Goal: Information Seeking & Learning: Find contact information

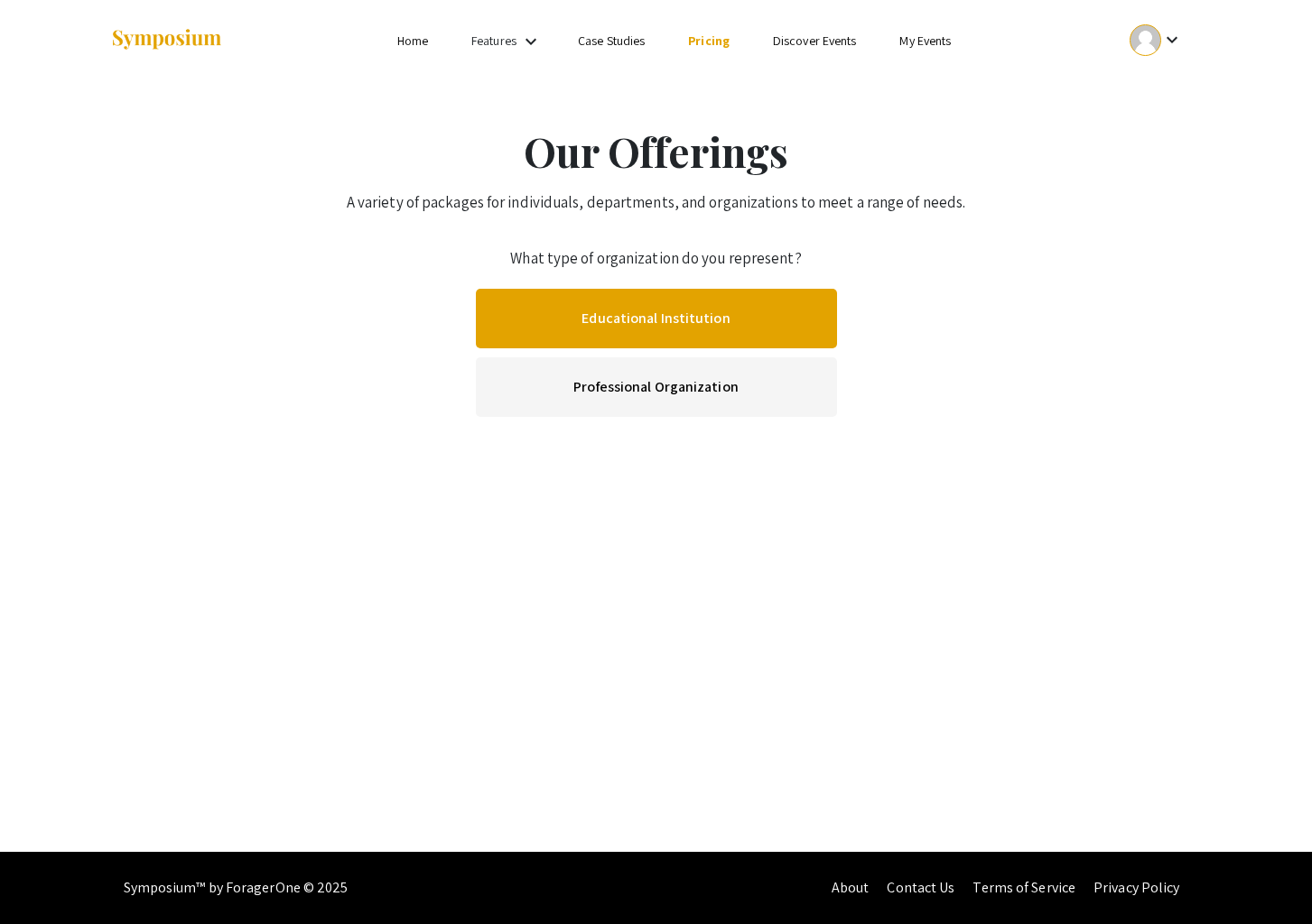
click at [688, 324] on link "Educational Institution" at bounding box center [656, 318] width 361 height 59
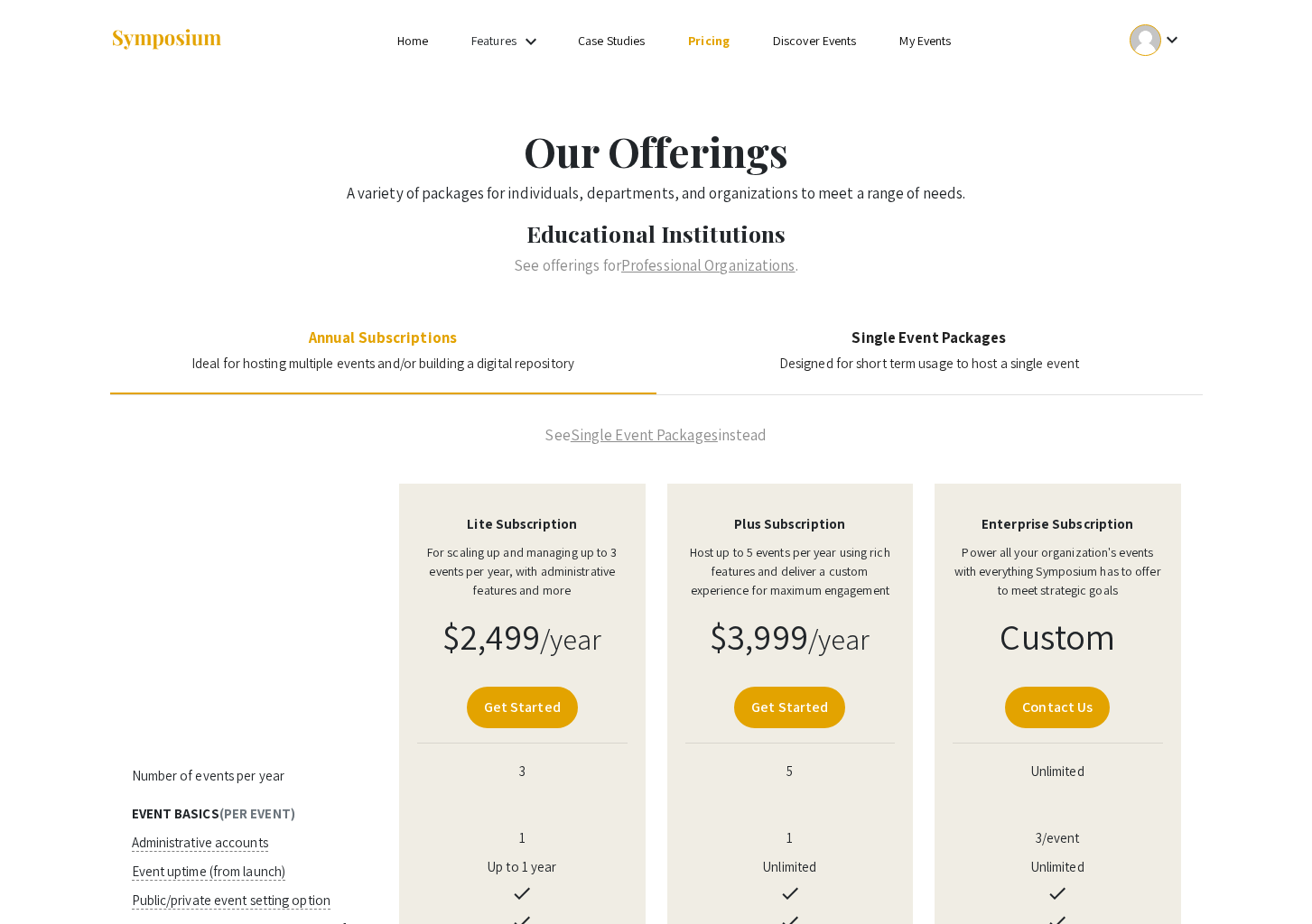
click at [518, 39] on div "Features keyboard_arrow_down" at bounding box center [507, 42] width 72 height 24
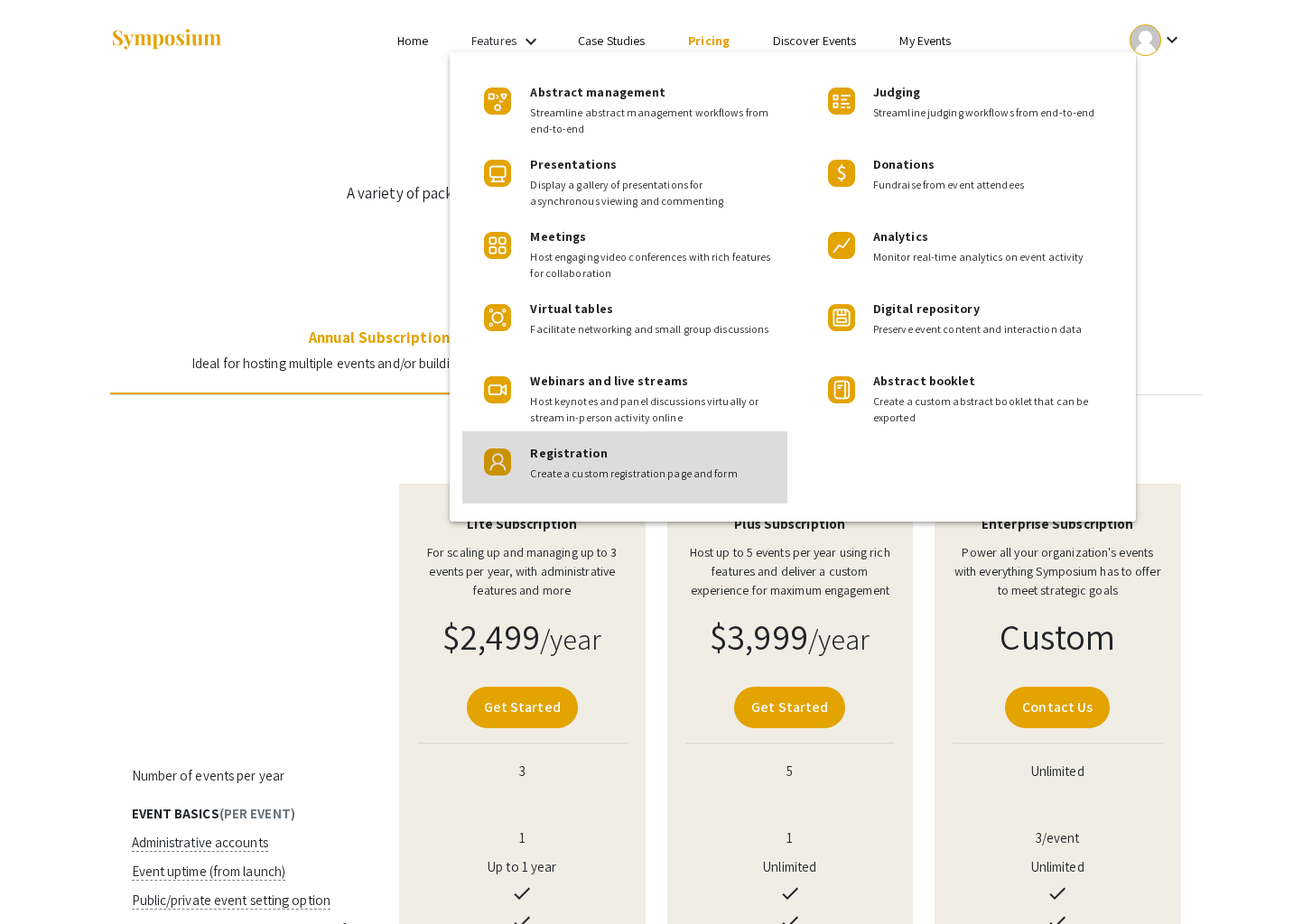
click at [568, 458] on span "Registration" at bounding box center [569, 453] width 77 height 16
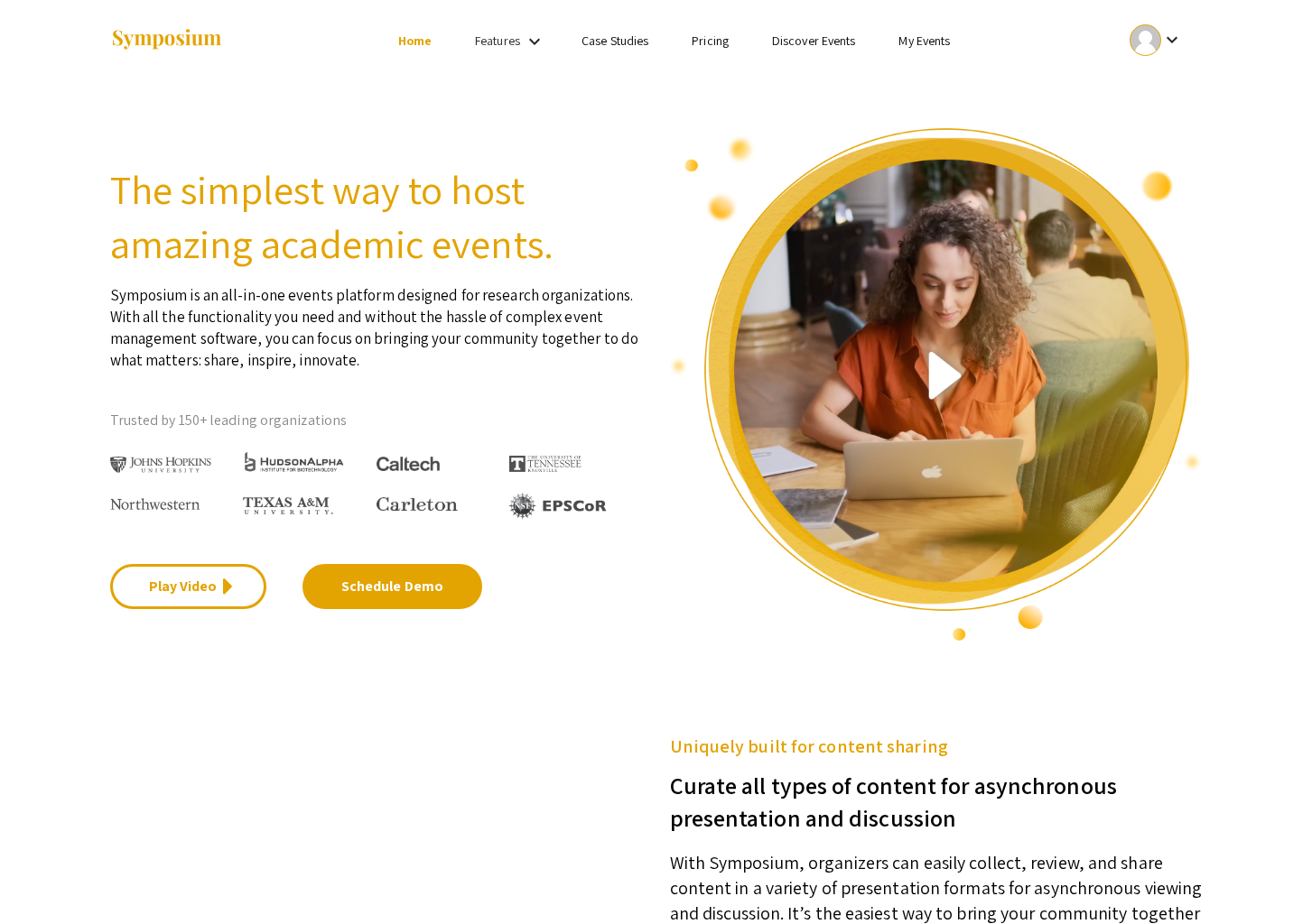
click at [528, 58] on ul "Skip navigation Home Features keyboard_arrow_down Case Studies Pricing Discover…" at bounding box center [656, 40] width 360 height 81
click at [526, 46] on mat-icon "keyboard_arrow_down" at bounding box center [535, 42] width 22 height 22
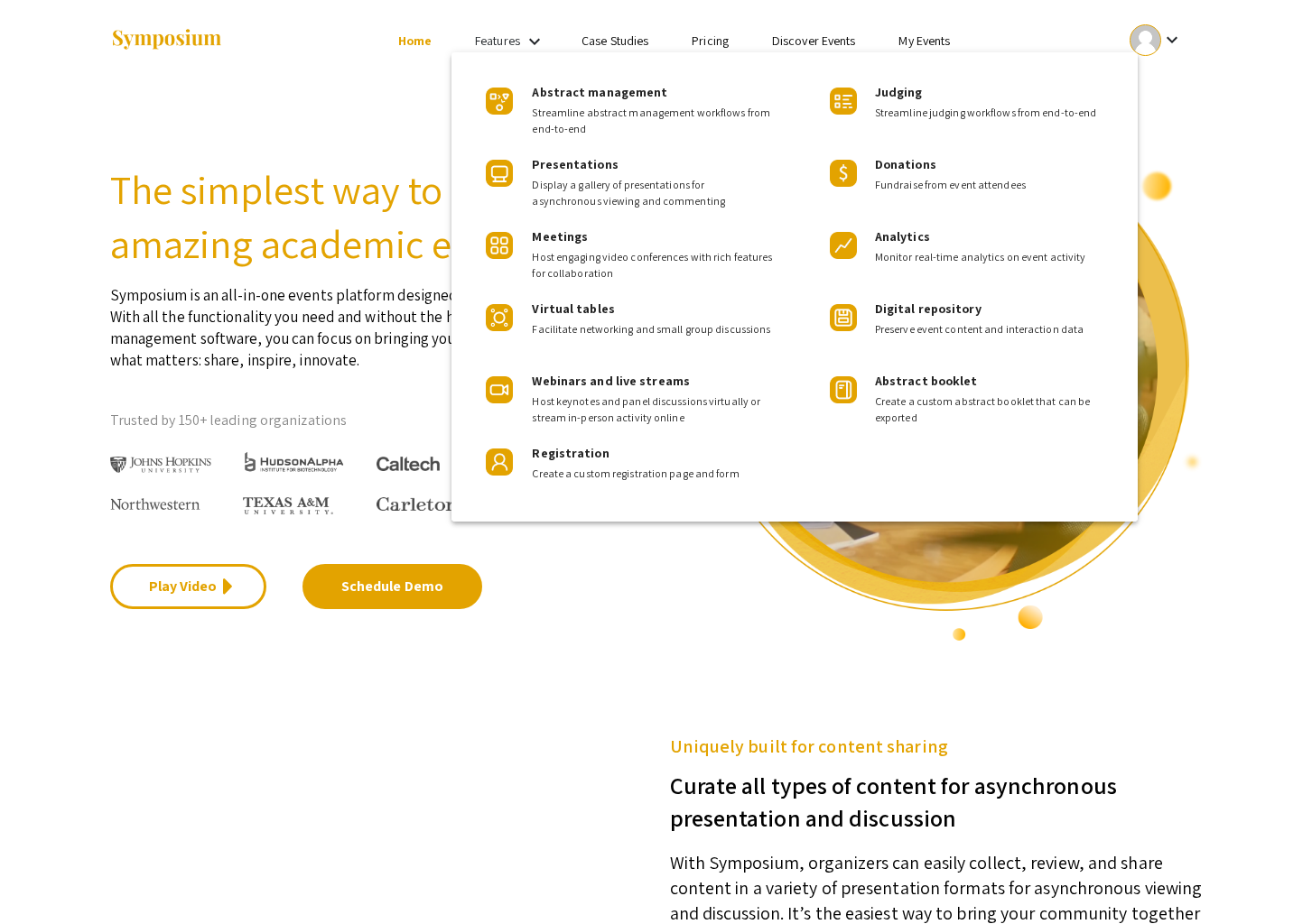
click at [731, 41] on div at bounding box center [656, 462] width 1312 height 924
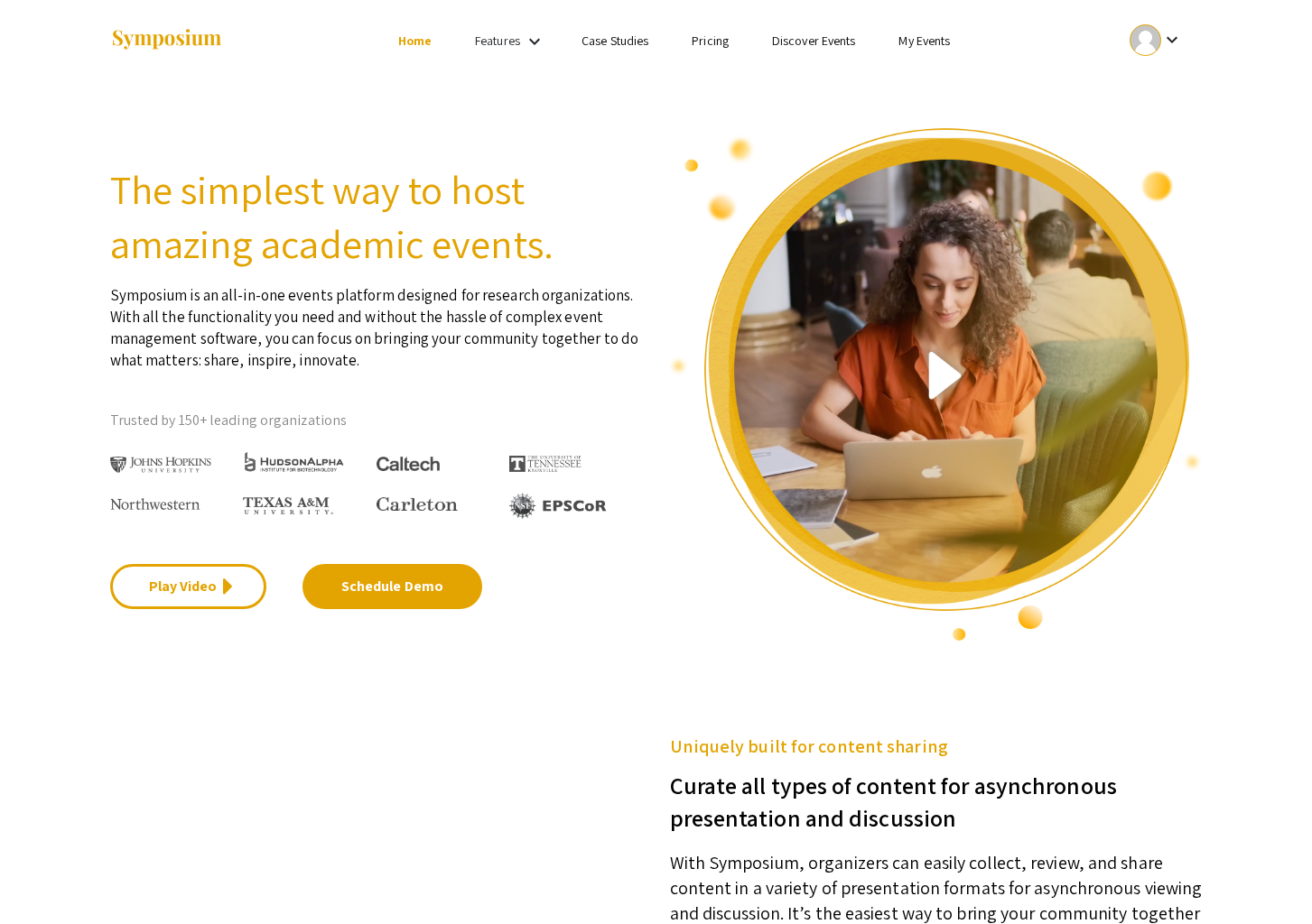
click at [696, 41] on link "Pricing" at bounding box center [710, 41] width 37 height 16
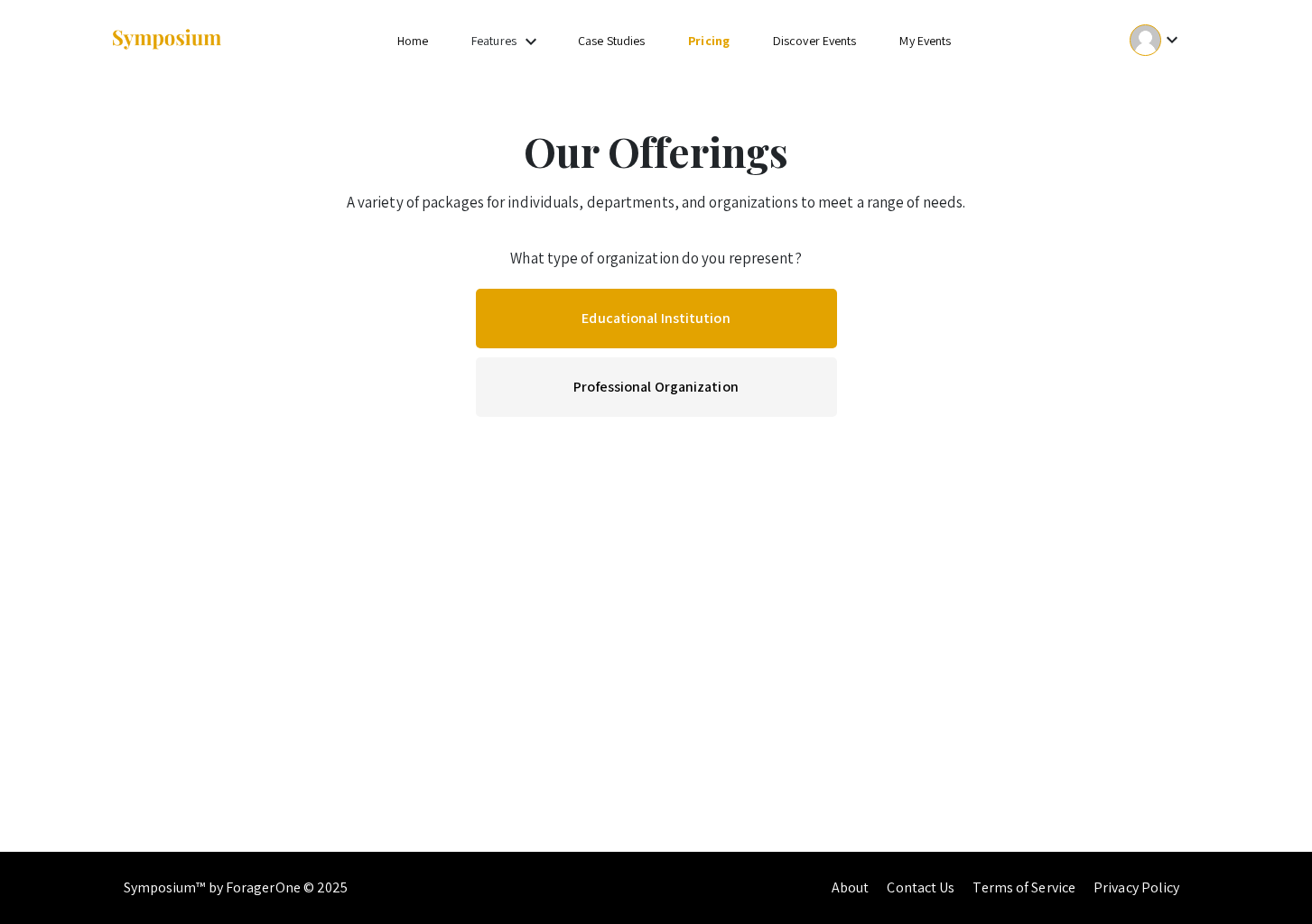
click at [686, 306] on link "Educational Institution" at bounding box center [656, 318] width 361 height 59
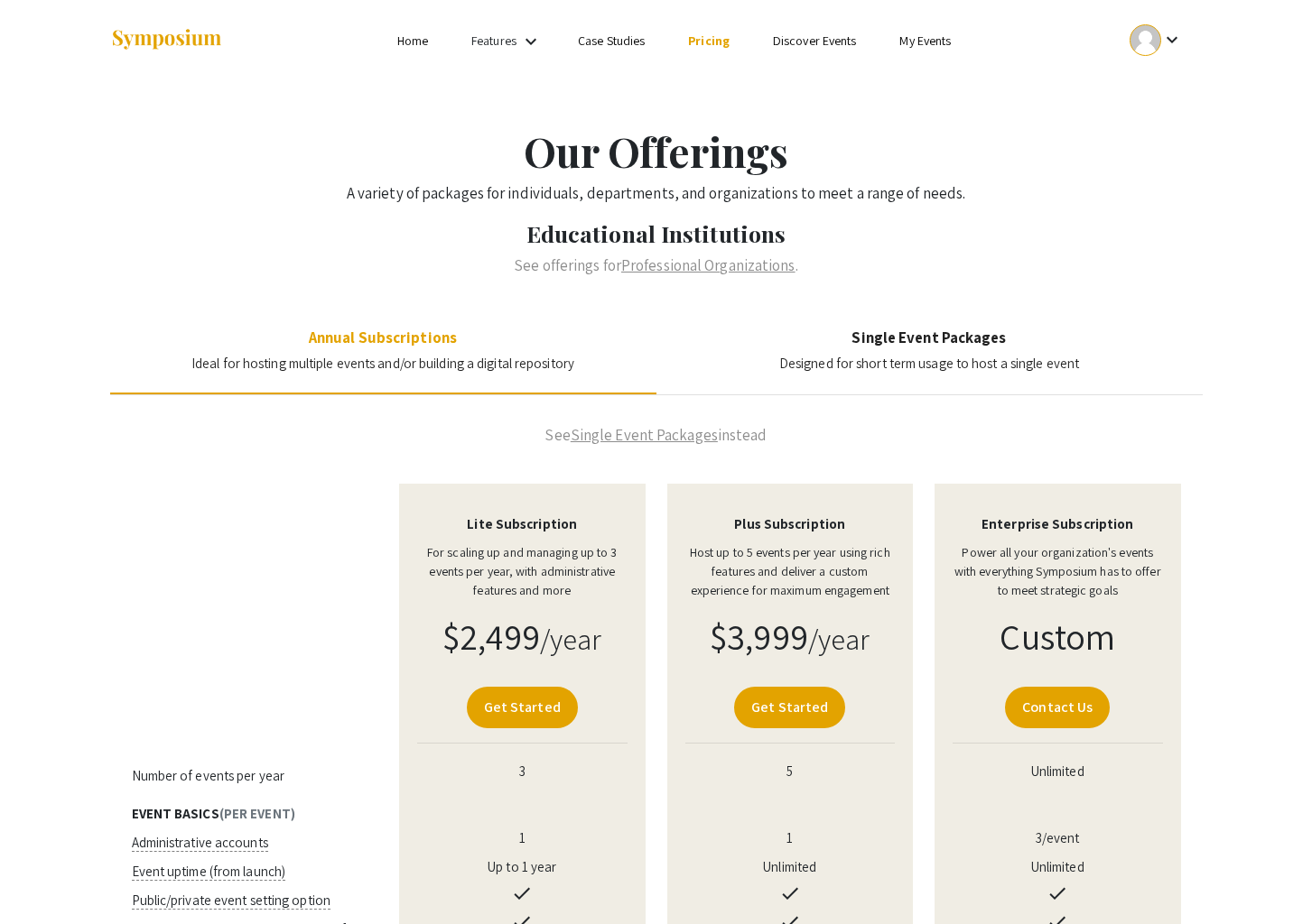
click at [140, 44] on img at bounding box center [166, 40] width 112 height 25
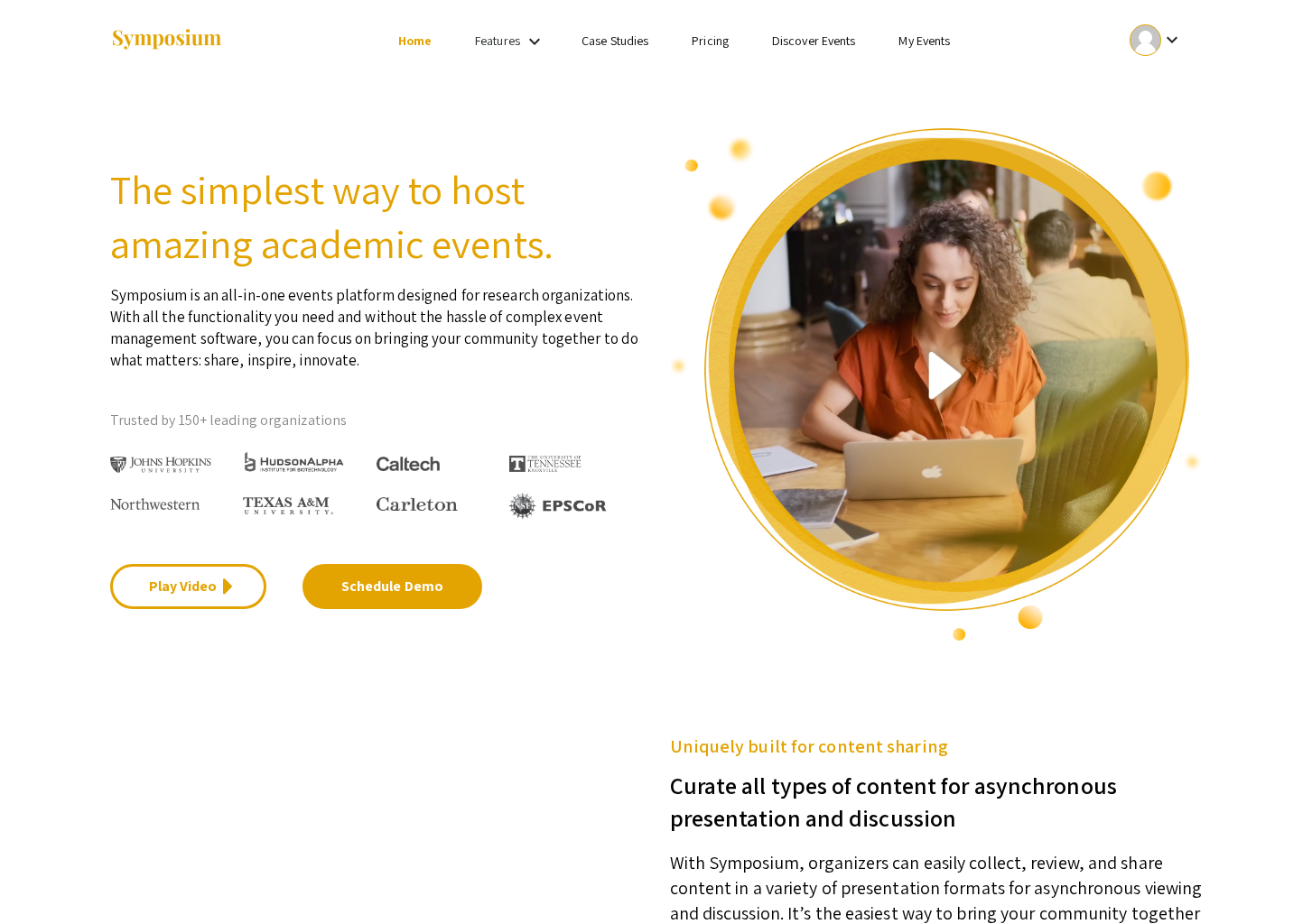
click at [510, 38] on link "Features" at bounding box center [497, 41] width 45 height 16
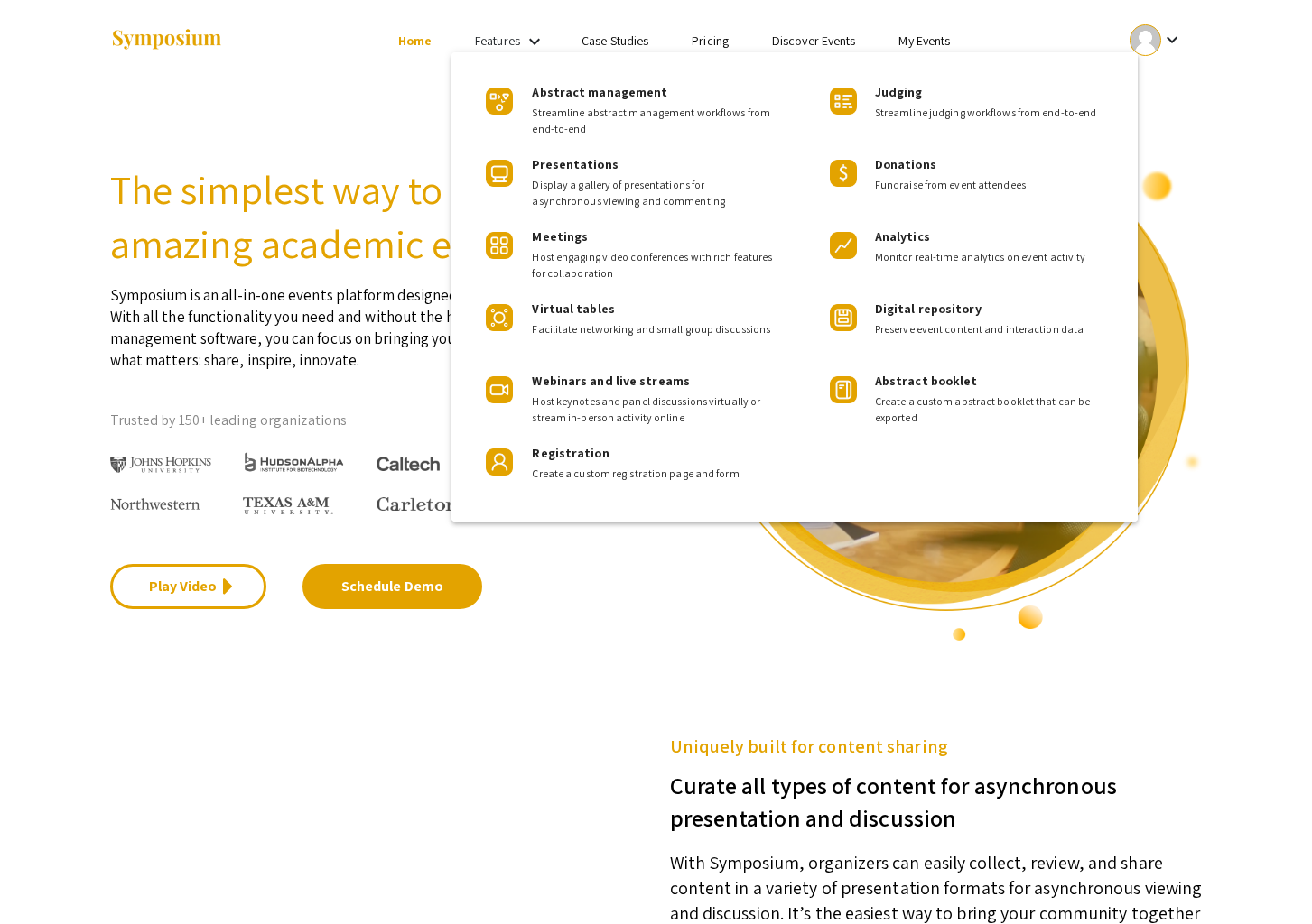
click at [737, 50] on div at bounding box center [656, 462] width 1312 height 924
click at [711, 45] on link "Pricing" at bounding box center [710, 41] width 37 height 16
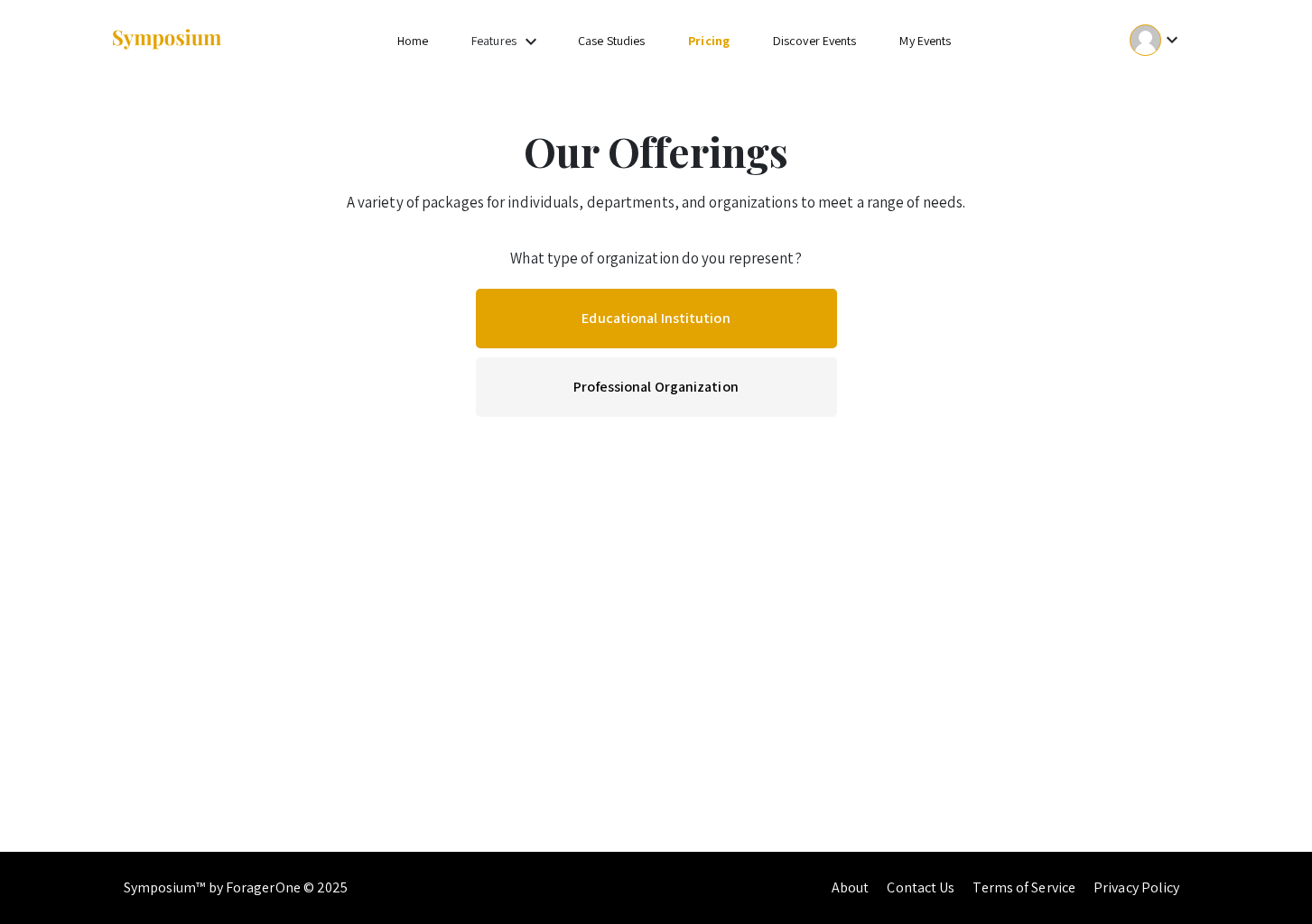
click at [675, 311] on link "Educational Institution" at bounding box center [656, 318] width 361 height 59
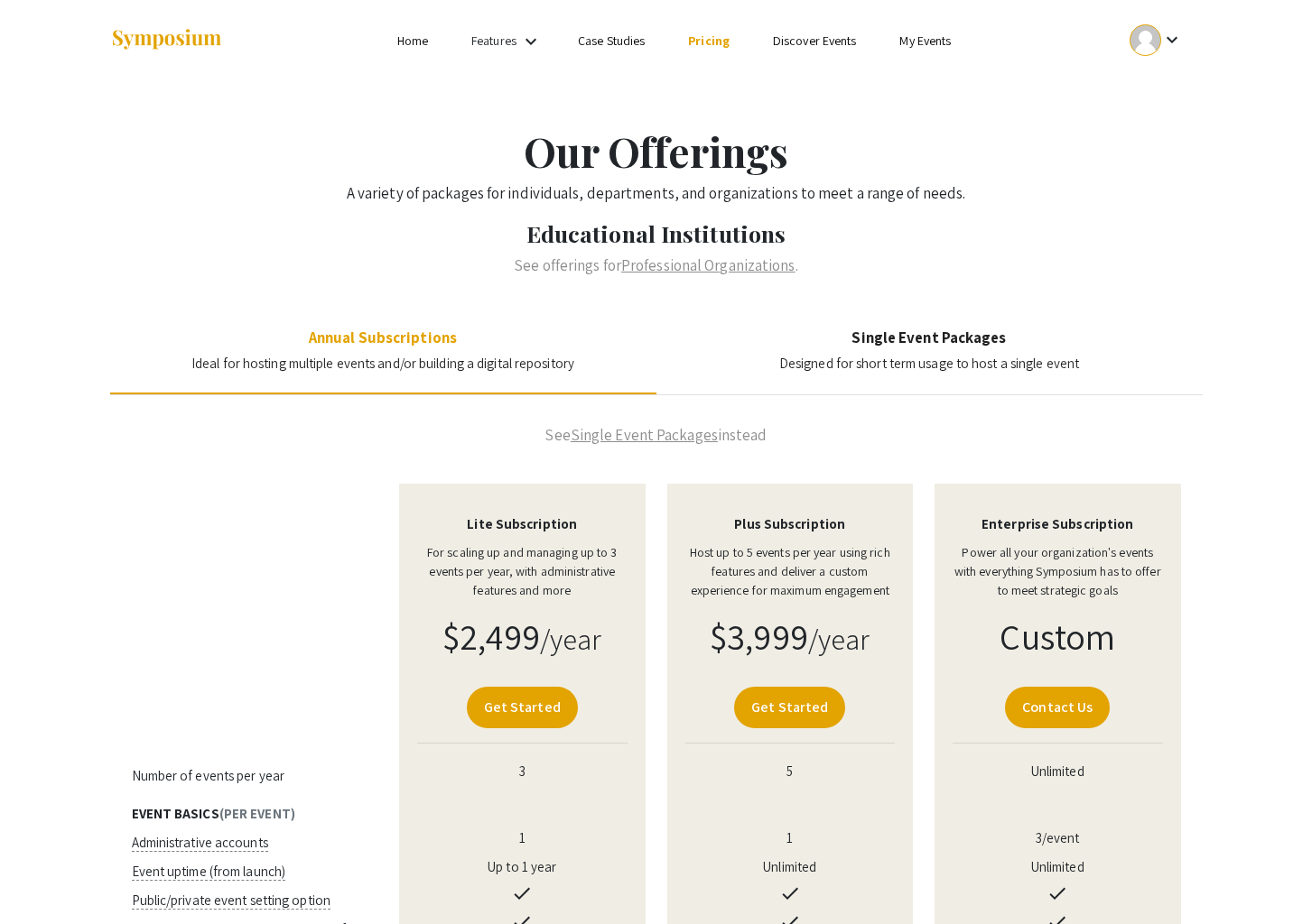
click at [172, 37] on img at bounding box center [166, 40] width 112 height 25
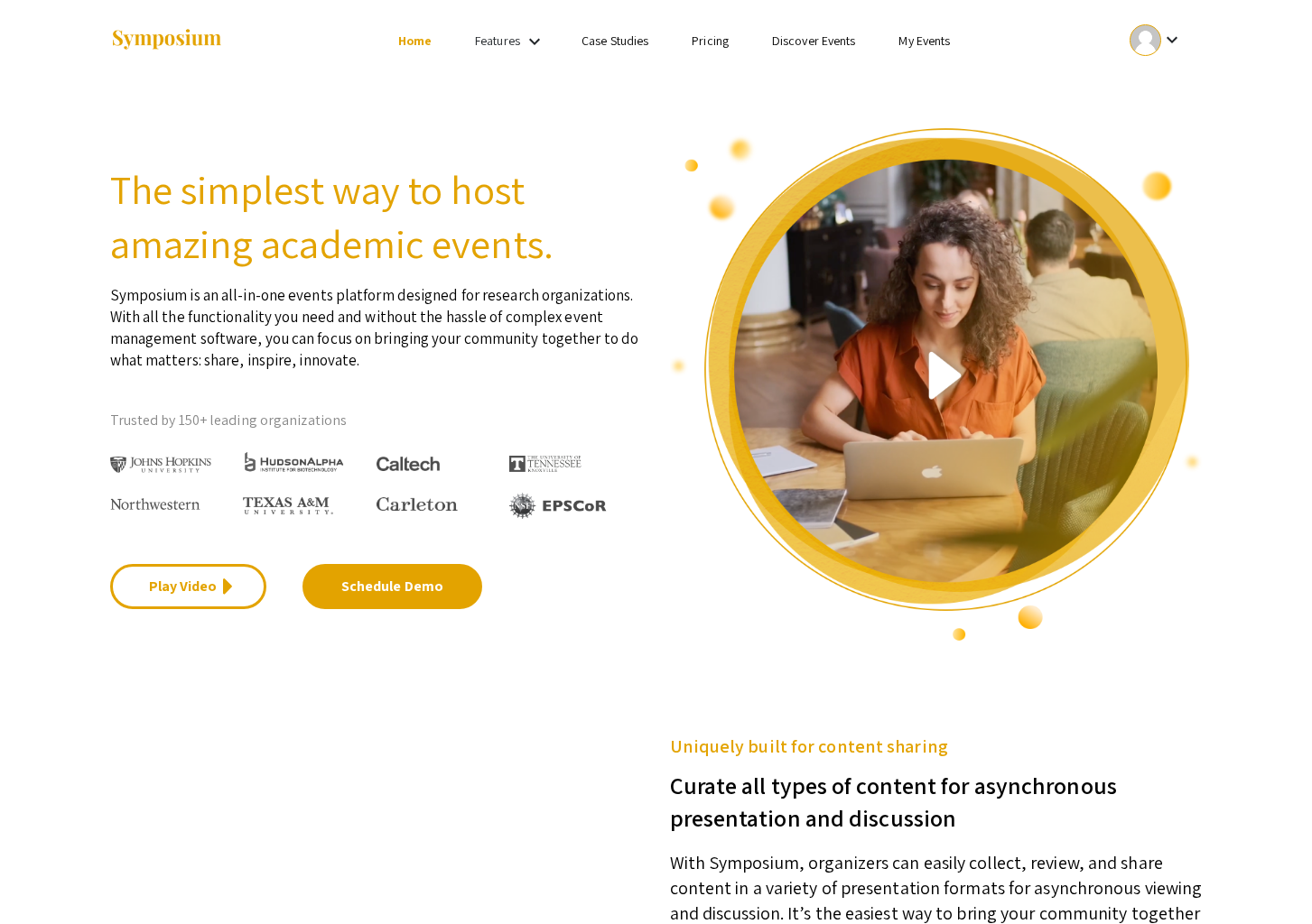
click at [515, 37] on link "Features" at bounding box center [497, 41] width 45 height 16
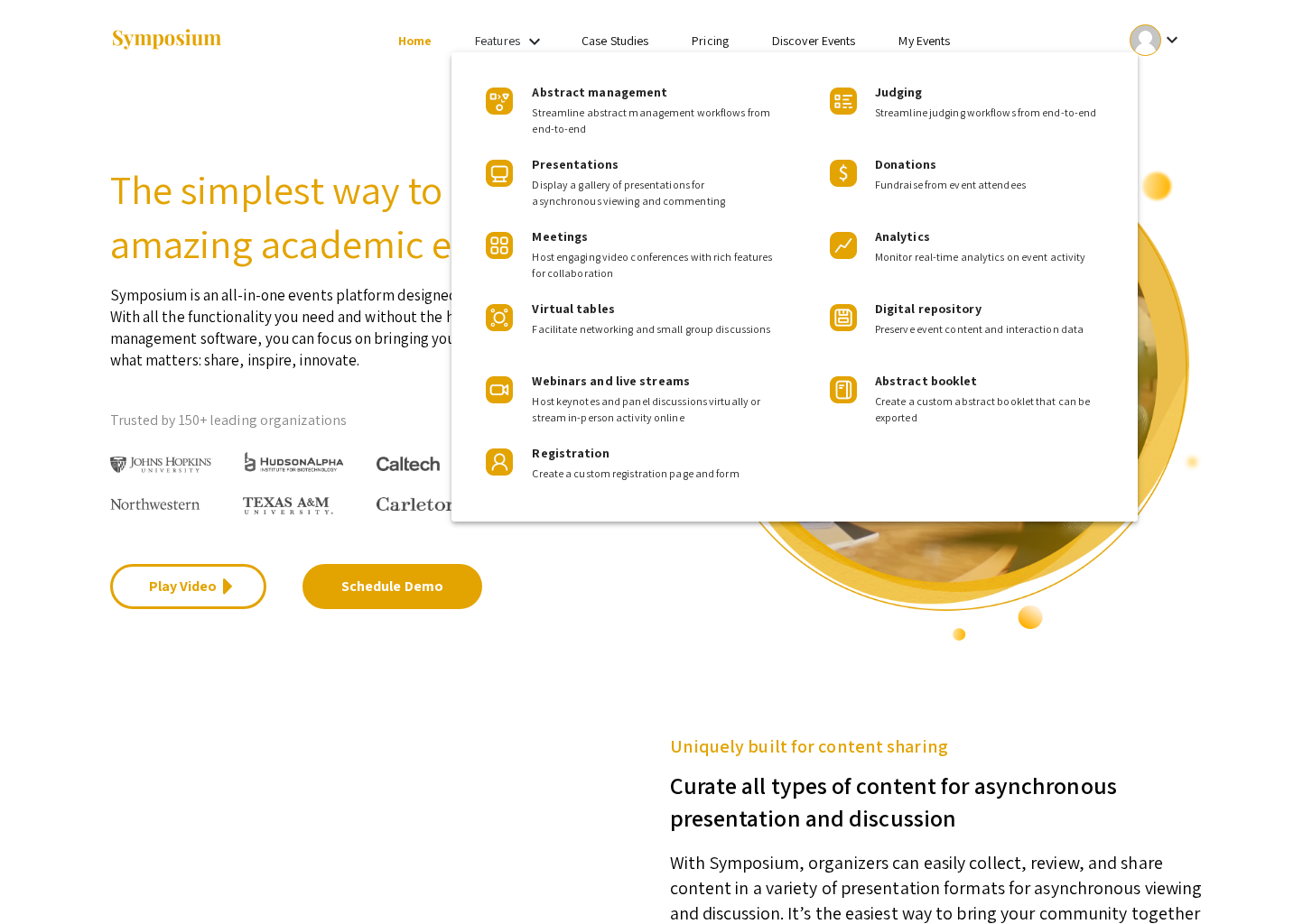
click at [618, 43] on div at bounding box center [656, 462] width 1312 height 924
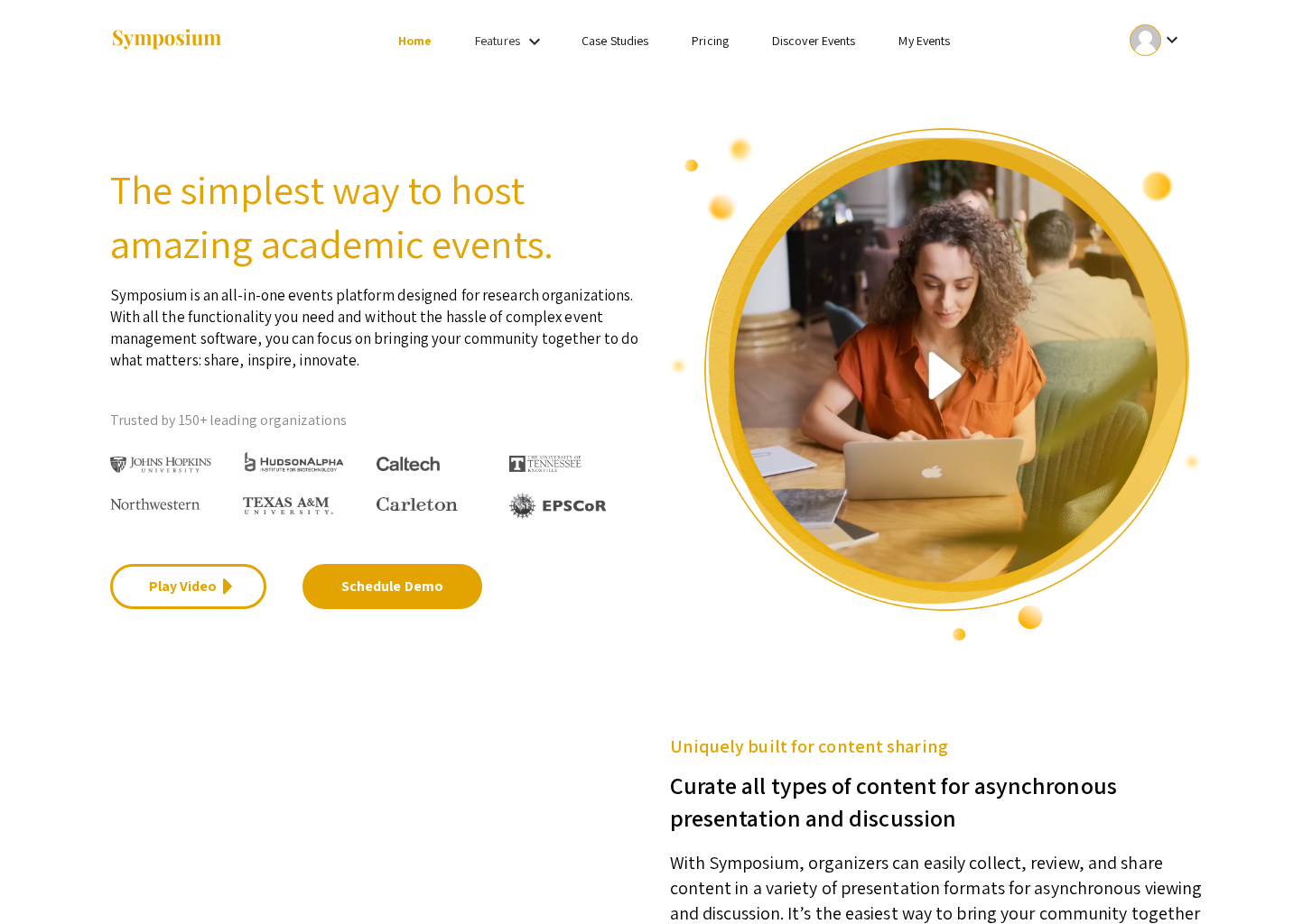
click at [596, 42] on link "Case Studies" at bounding box center [614, 41] width 67 height 16
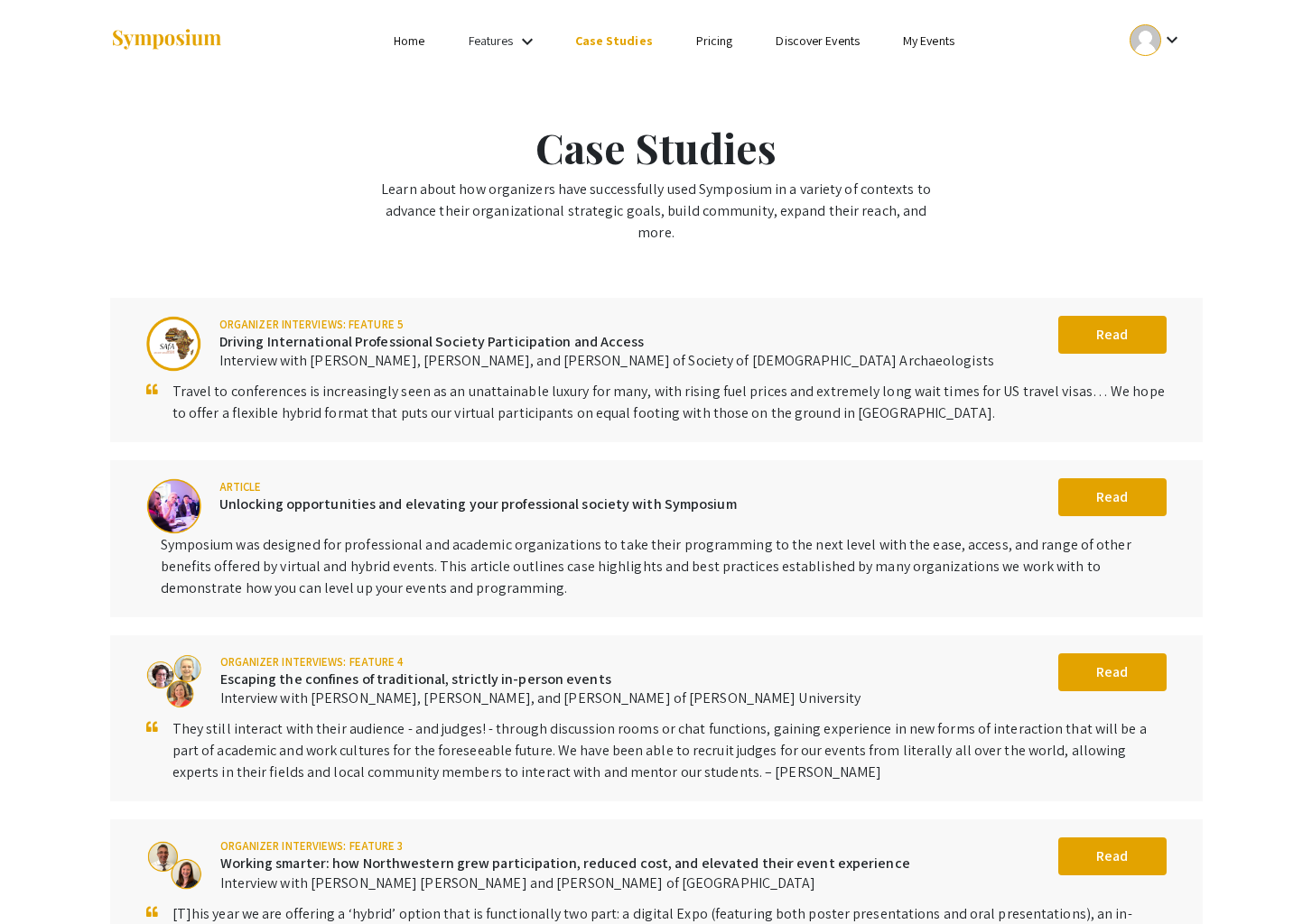
click at [709, 46] on link "Pricing" at bounding box center [715, 41] width 37 height 16
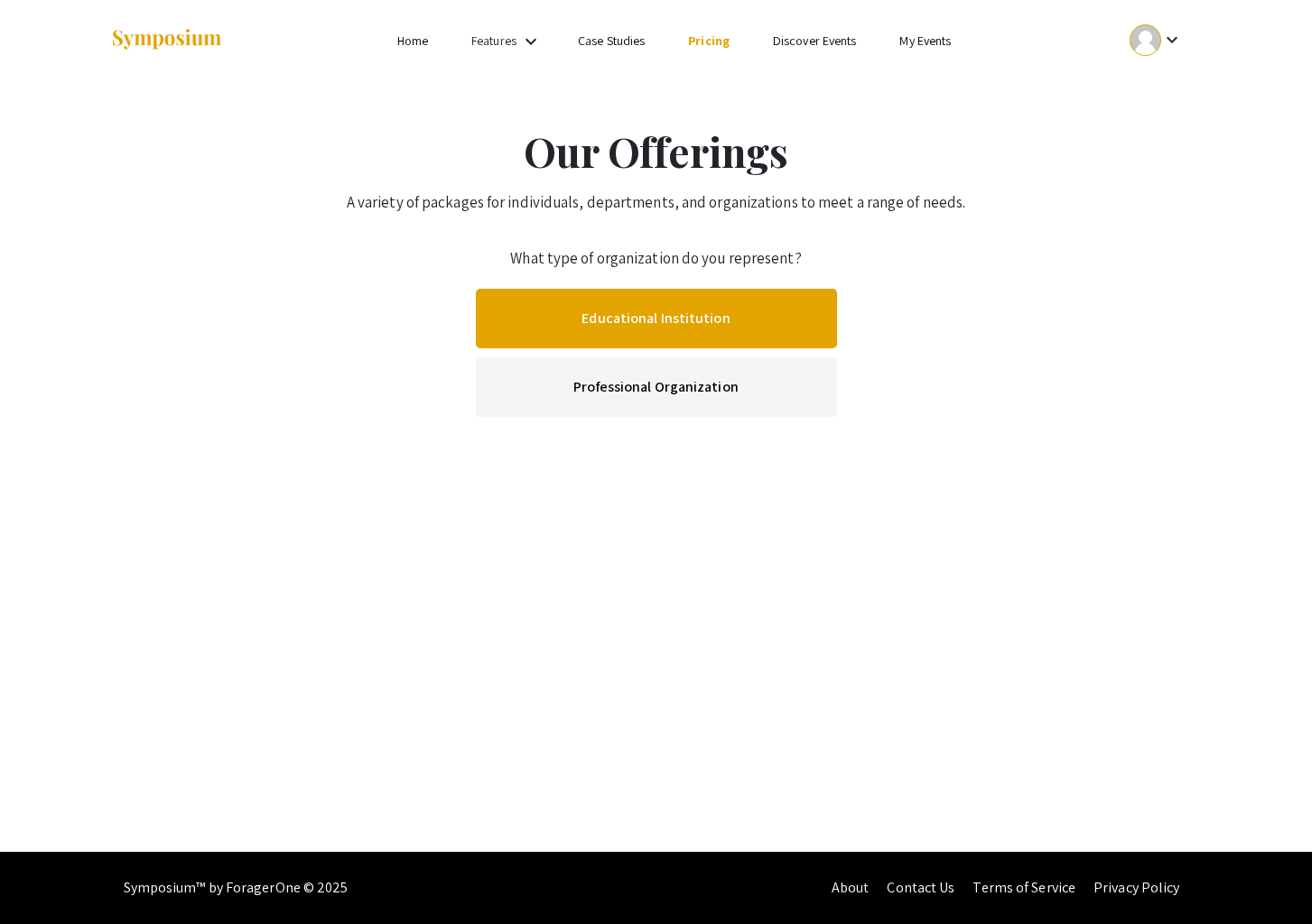
click at [706, 315] on link "Educational Institution" at bounding box center [656, 318] width 361 height 59
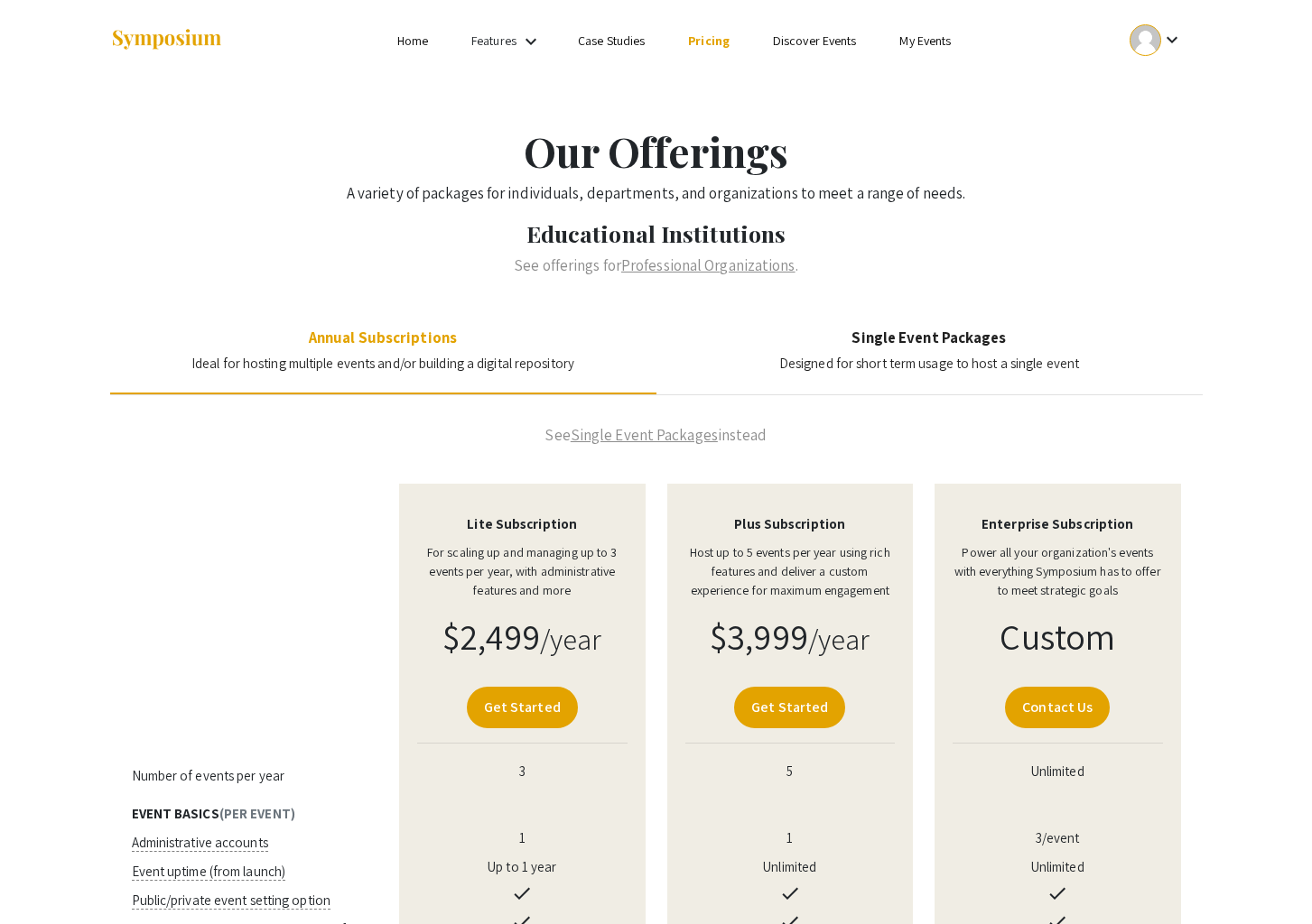
click at [155, 34] on img at bounding box center [166, 40] width 112 height 25
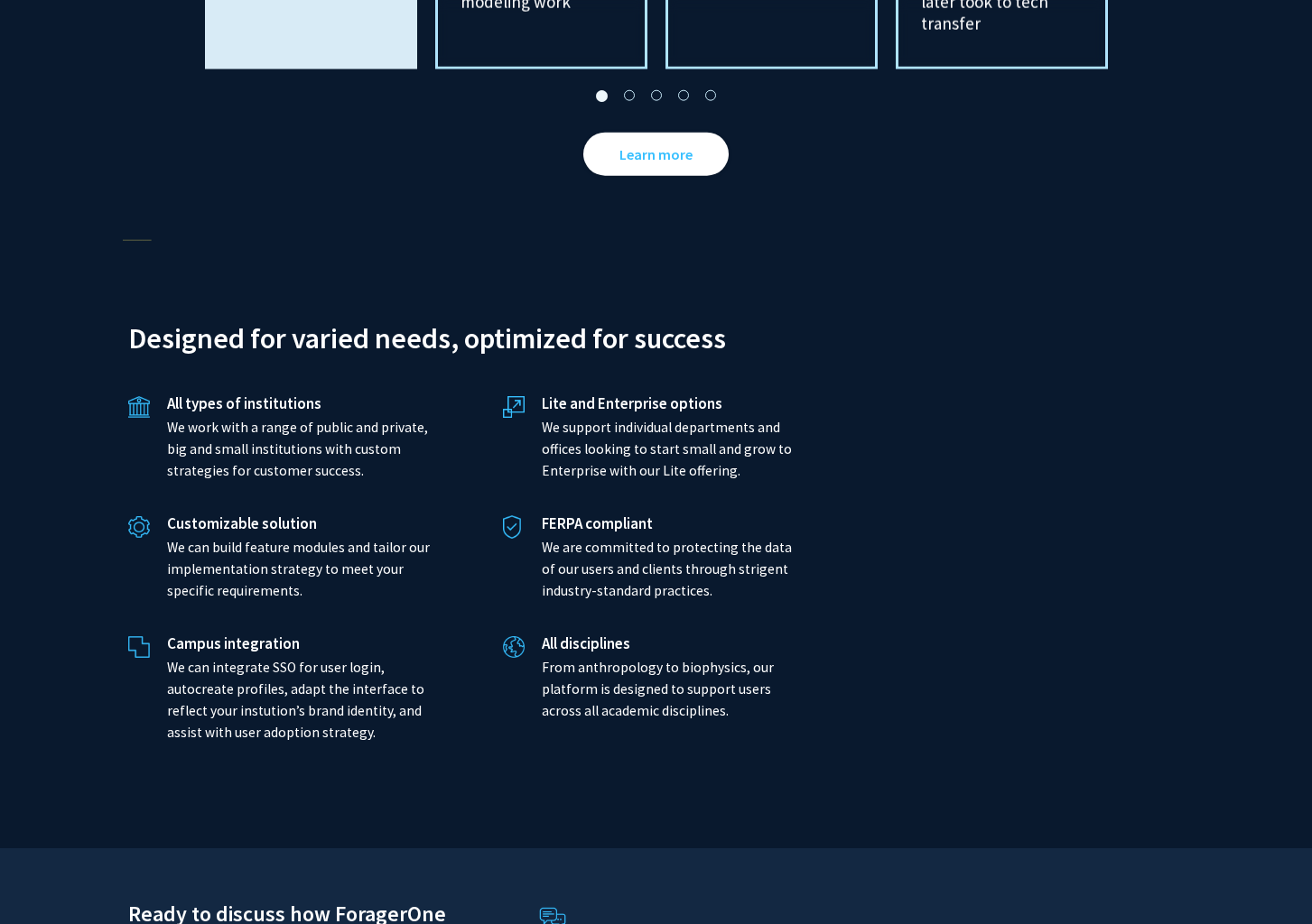
scroll to position [4002, 0]
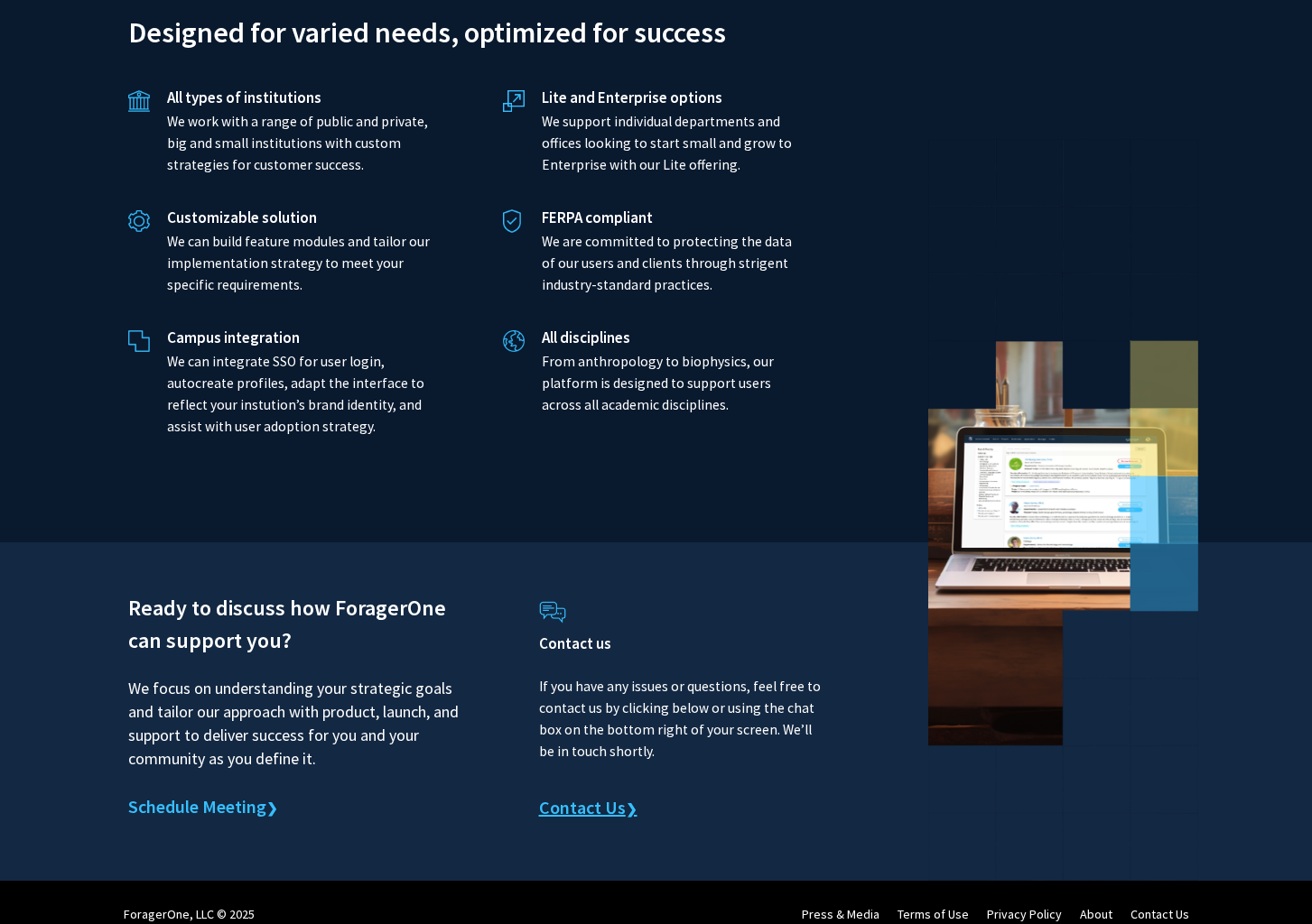
click at [598, 795] on link "Contact Us ❯" at bounding box center [589, 809] width 99 height 27
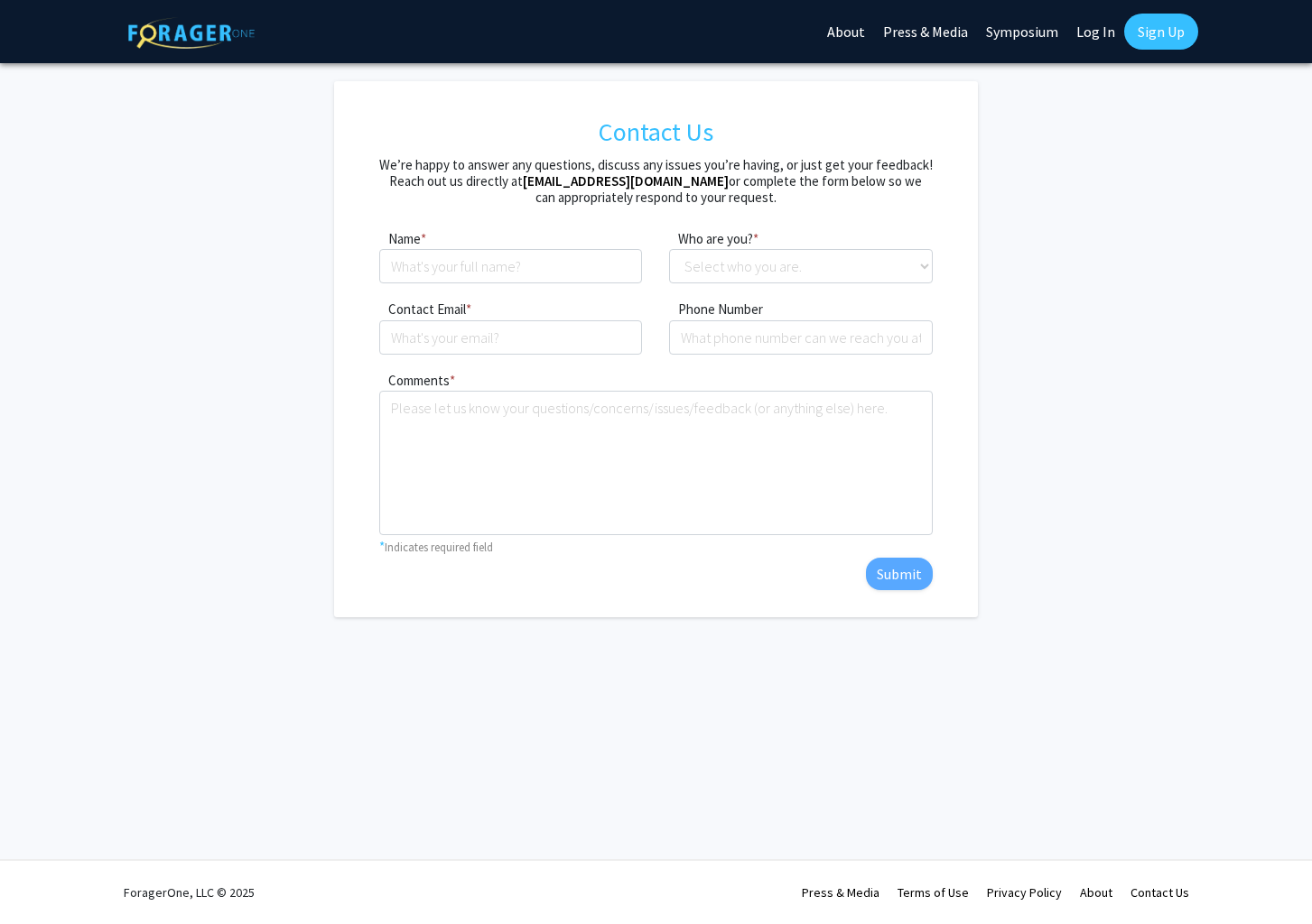
click at [175, 33] on img at bounding box center [191, 33] width 126 height 32
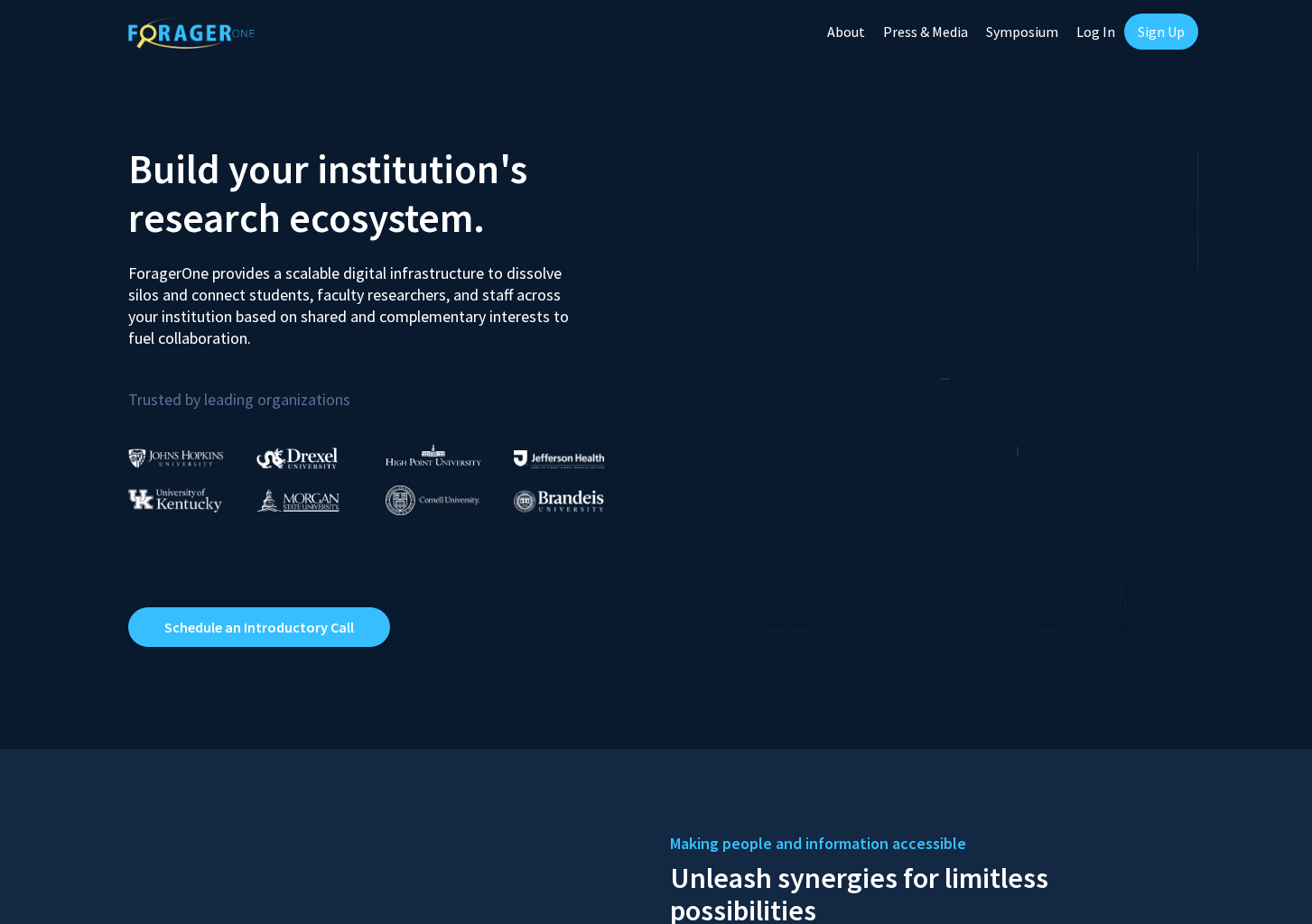
click at [848, 33] on link "About" at bounding box center [846, 31] width 56 height 63
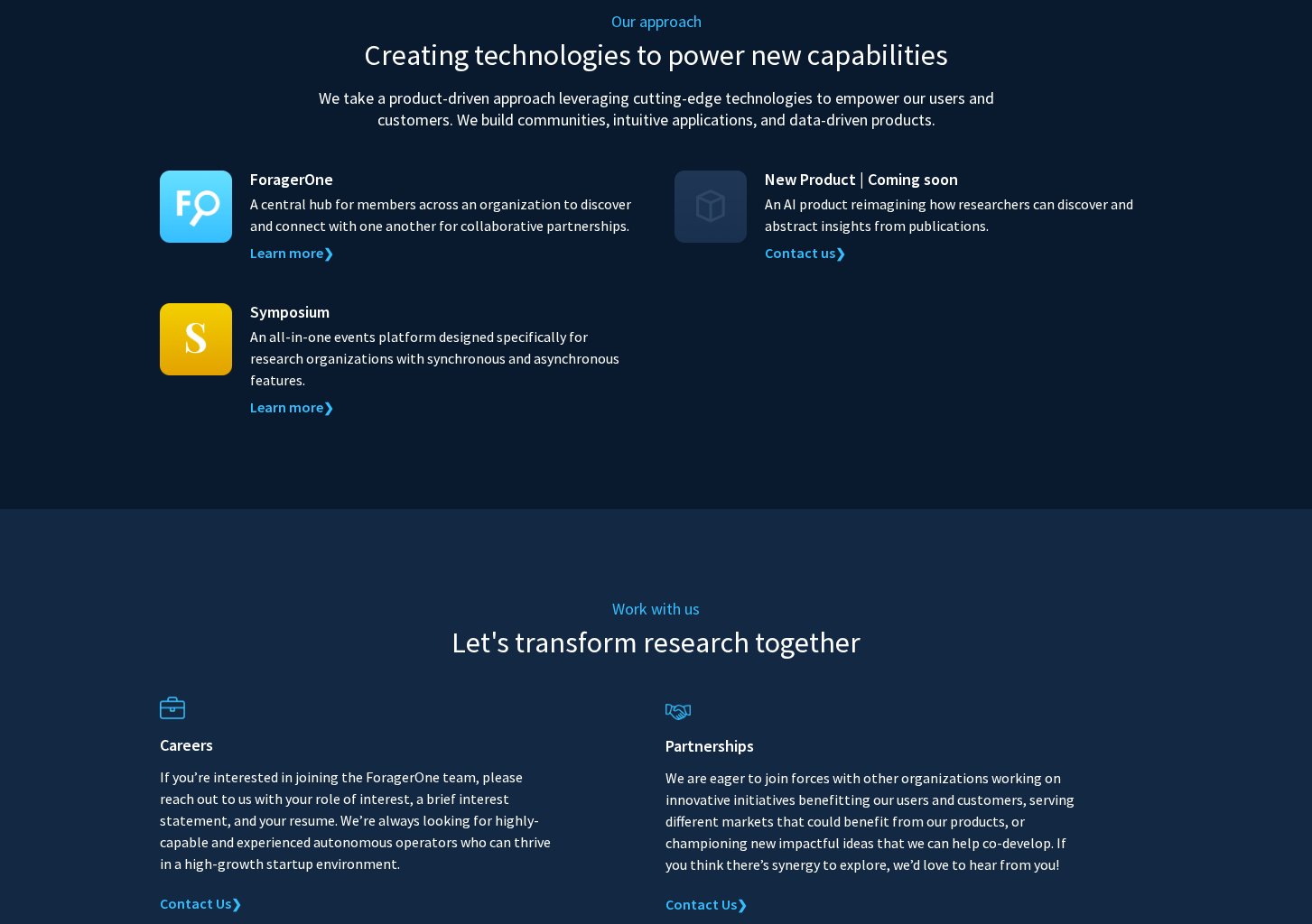
scroll to position [1821, 0]
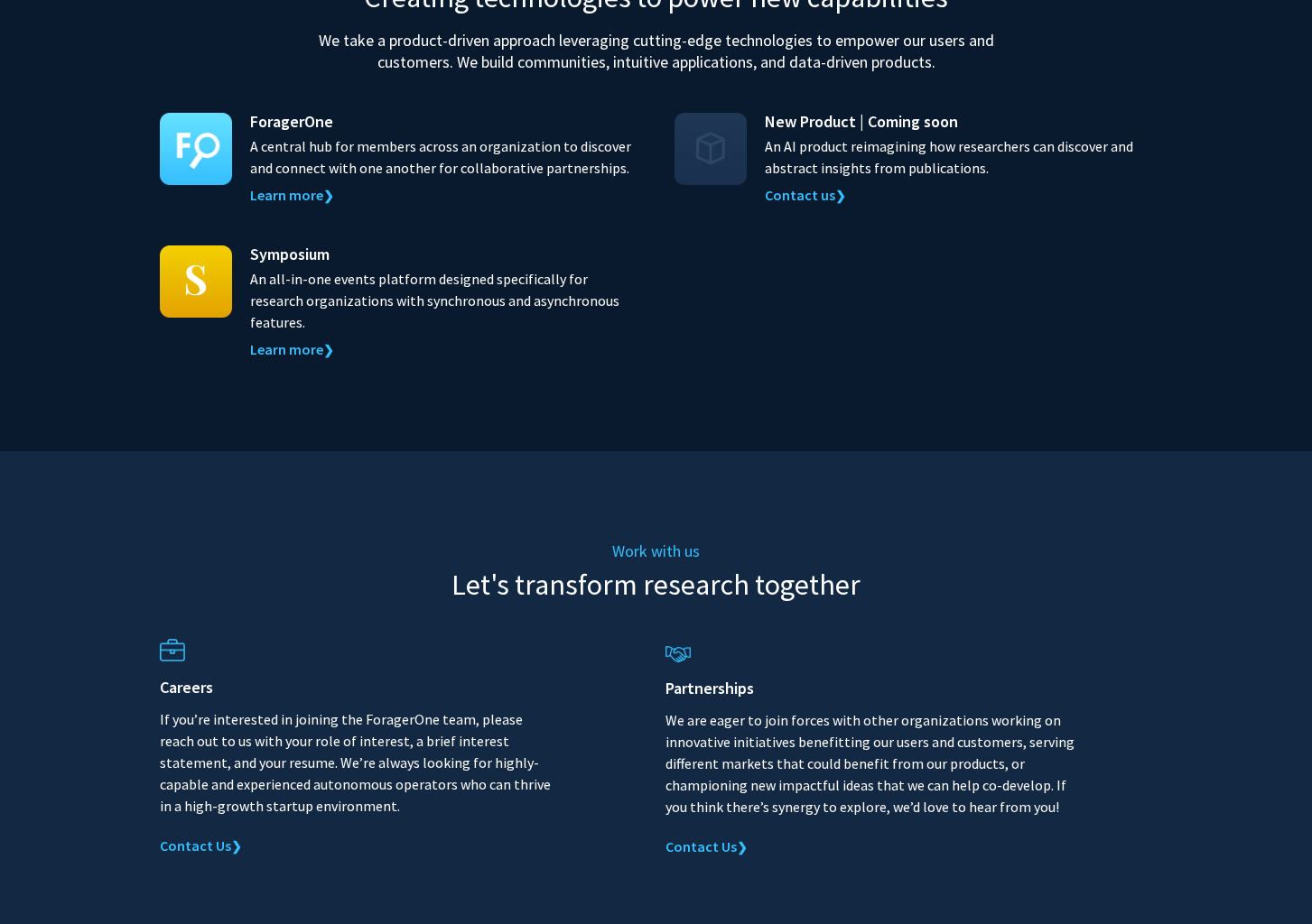
click at [175, 639] on img at bounding box center [173, 650] width 26 height 23
